Goal: Transaction & Acquisition: Purchase product/service

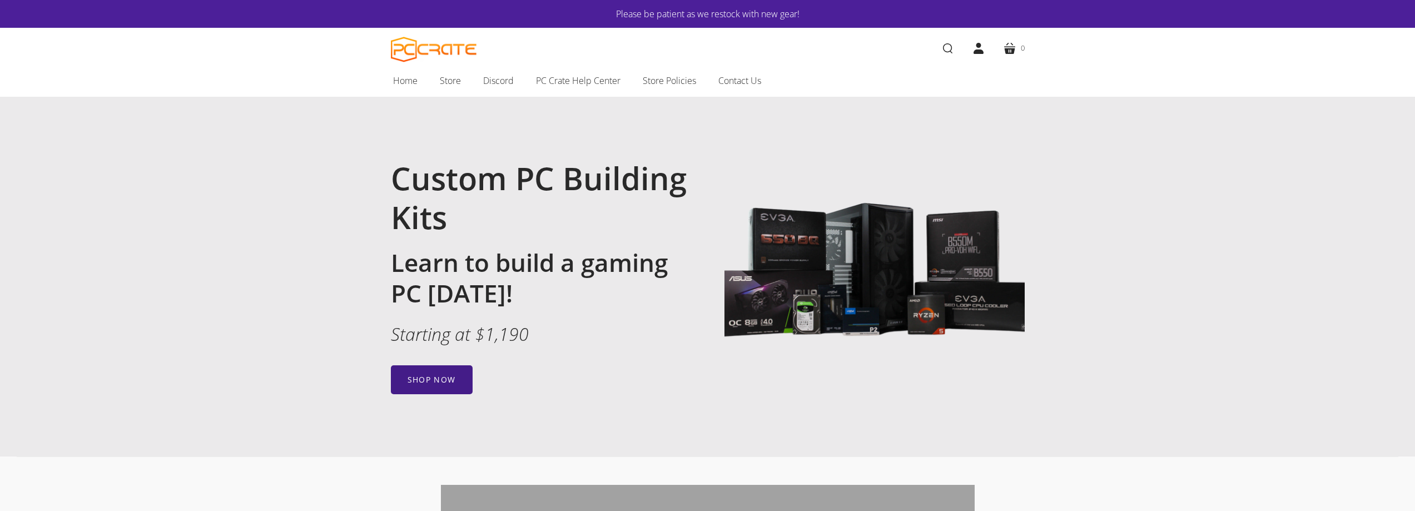
click at [432, 376] on link "Shop now" at bounding box center [432, 379] width 82 height 29
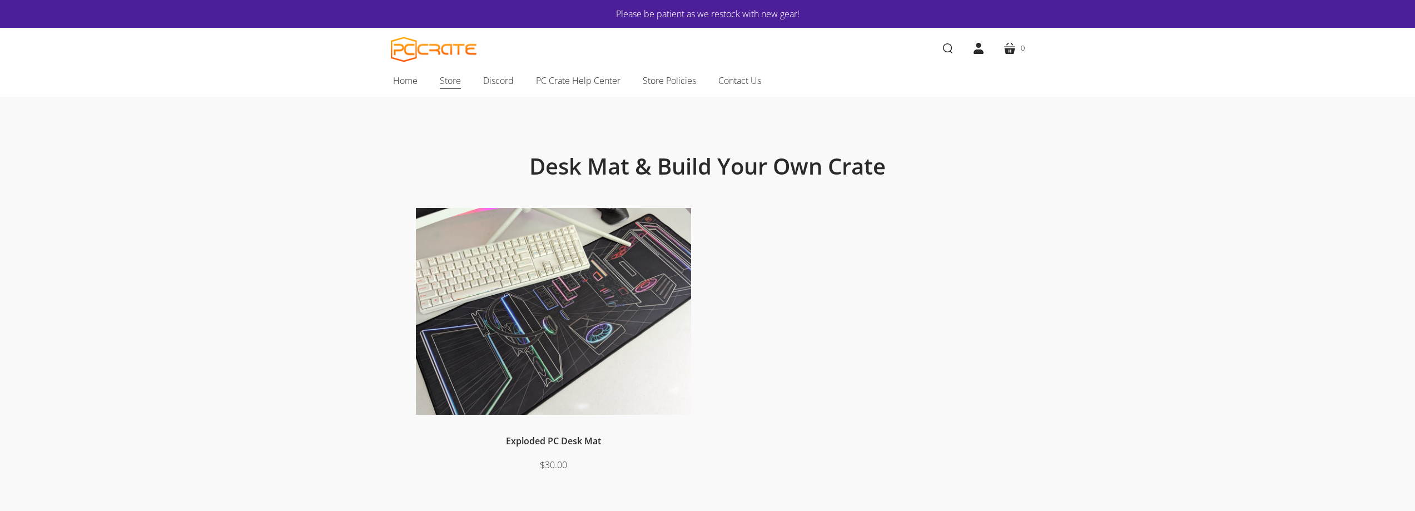
click at [440, 84] on span "Store" at bounding box center [450, 80] width 21 height 14
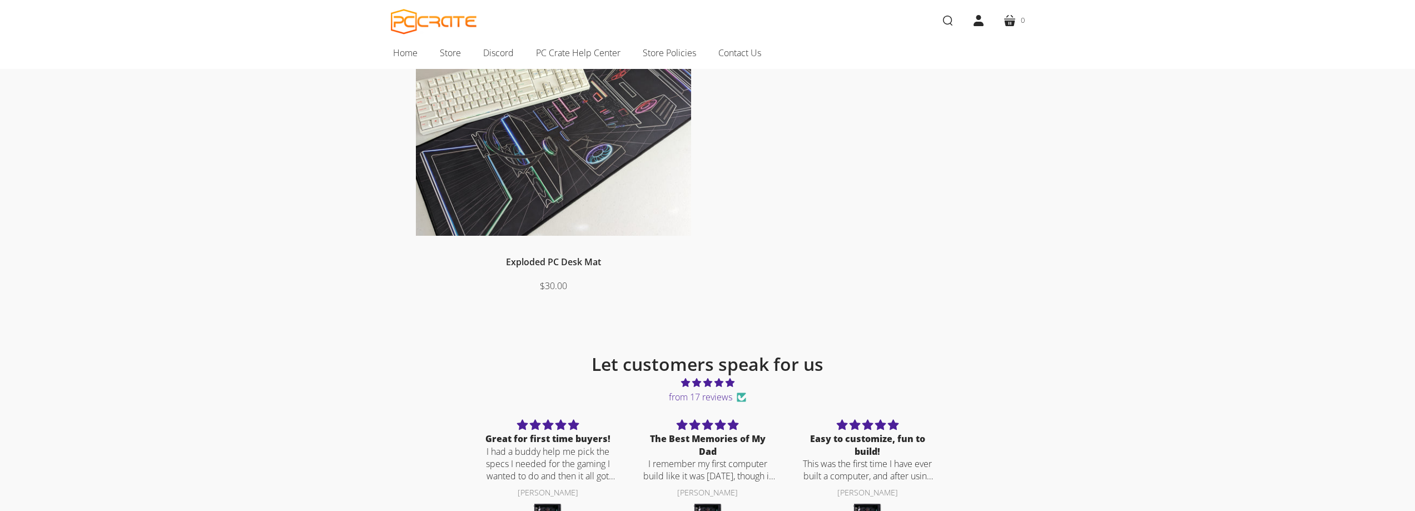
scroll to position [167, 0]
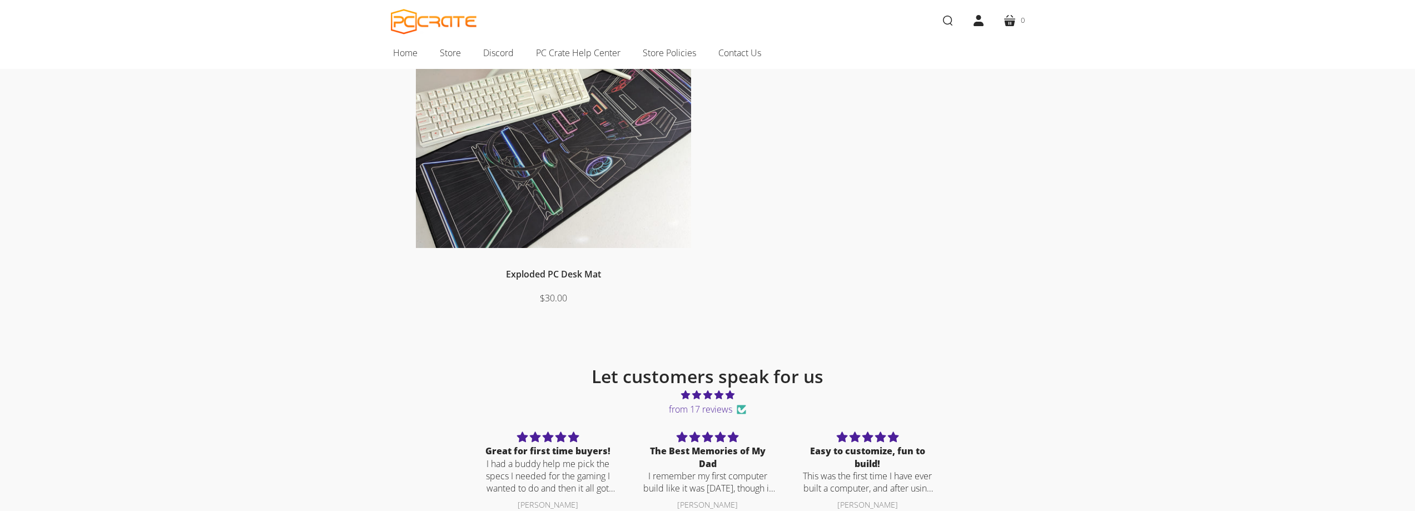
click at [581, 216] on img at bounding box center [553, 144] width 275 height 207
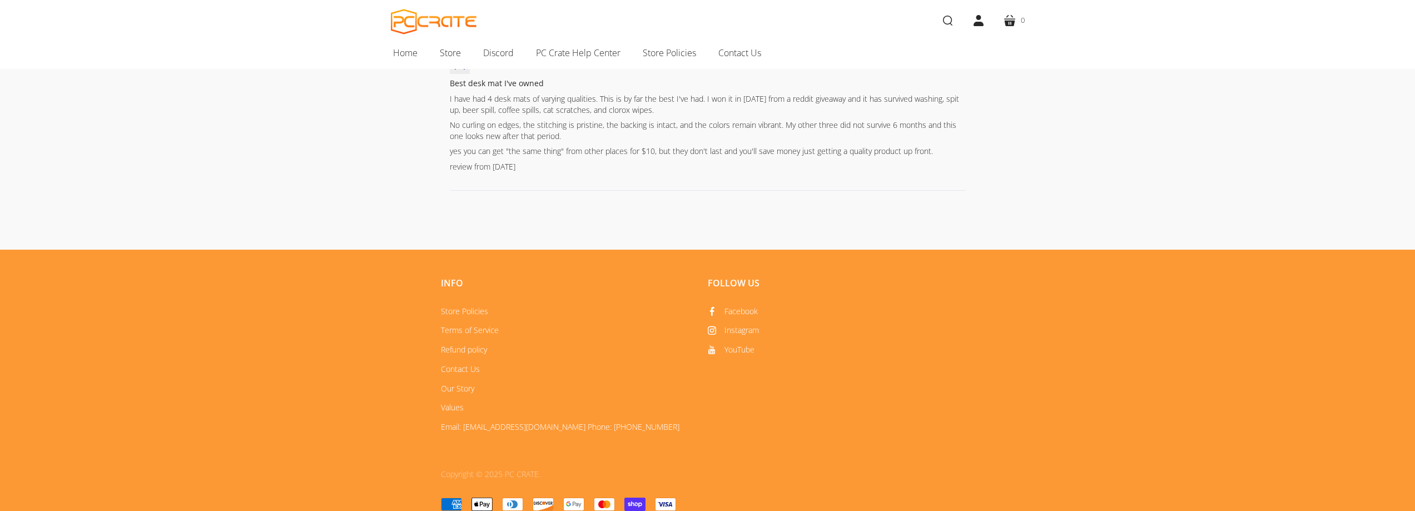
scroll to position [612, 0]
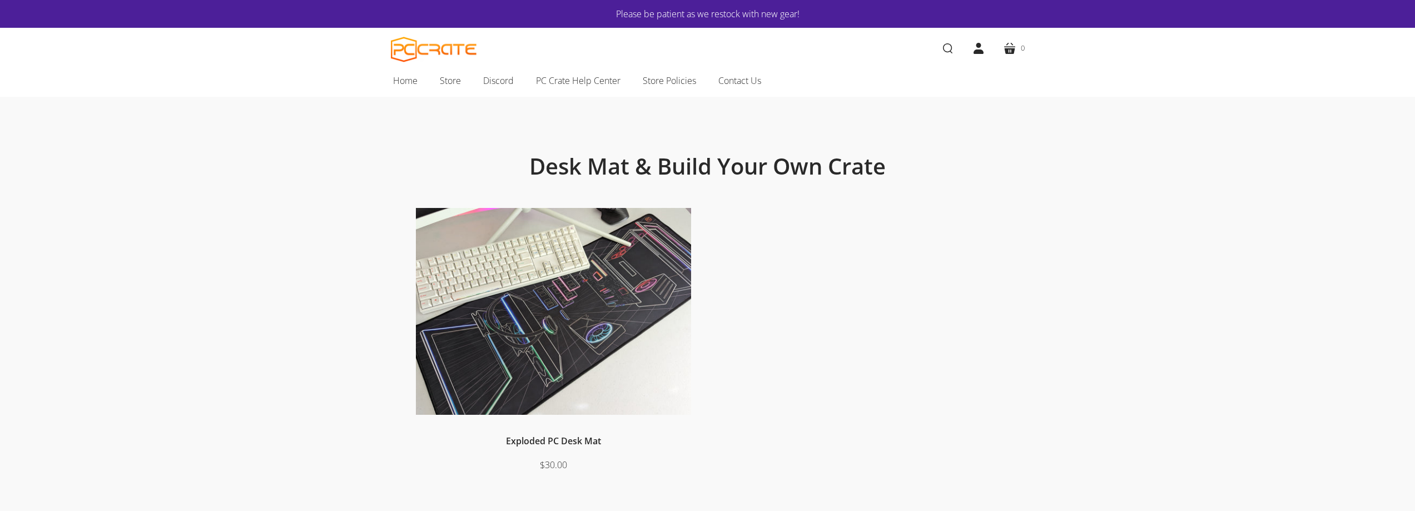
click at [910, 326] on div "Exploded PC Desk Mat $30.00" at bounding box center [707, 357] width 617 height 298
click at [911, 326] on div "Exploded PC Desk Mat $30.00" at bounding box center [707, 357] width 617 height 298
